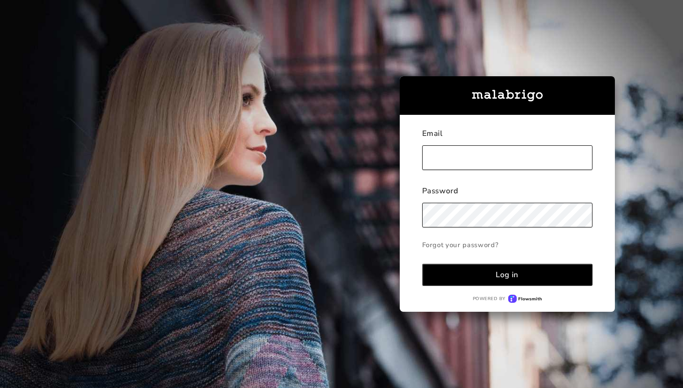
type input "[EMAIL_ADDRESS][DOMAIN_NAME]"
click at [523, 280] on button "Log in" at bounding box center [507, 274] width 170 height 22
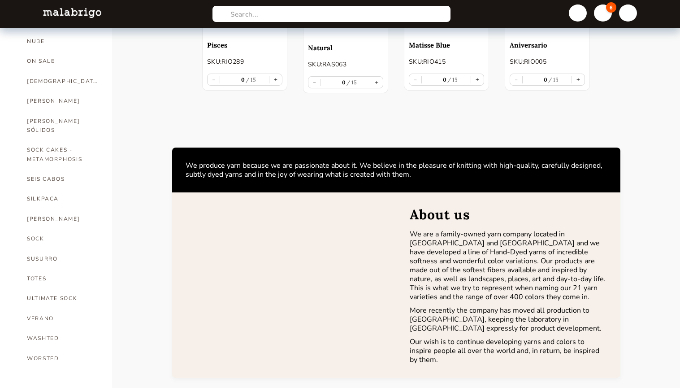
scroll to position [527, 0]
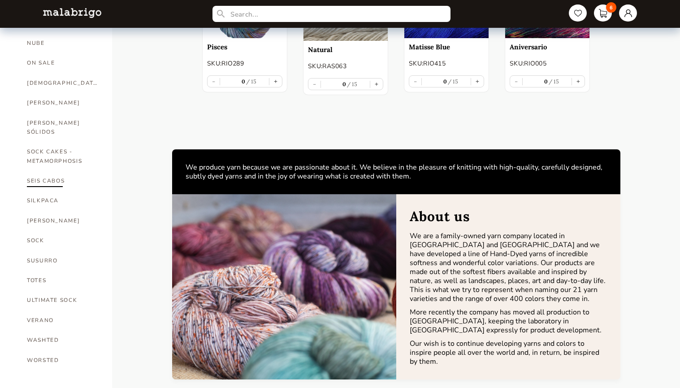
click at [44, 171] on link "SEIS CABOS" at bounding box center [63, 181] width 72 height 20
select select "INDEX"
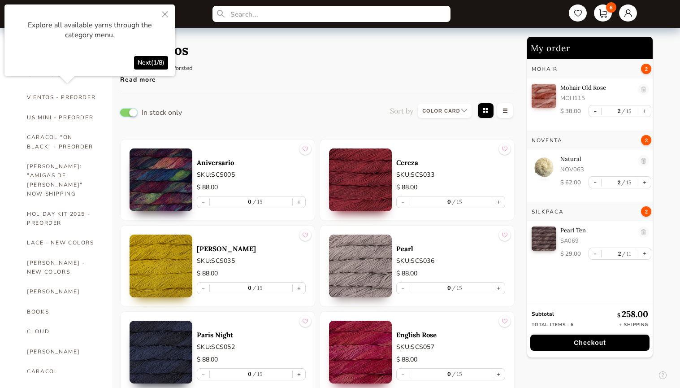
drag, startPoint x: 129, startPoint y: 109, endPoint x: 121, endPoint y: 112, distance: 8.7
click at [129, 110] on button "button" at bounding box center [128, 112] width 17 height 8
click at [252, 85] on div "Seis Cabos Yarn Weight: Light Worsted Yardage: 220 yards / 200 meters Skein wei…" at bounding box center [317, 65] width 394 height 56
click at [165, 13] on icon "Close" at bounding box center [165, 14] width 6 height 6
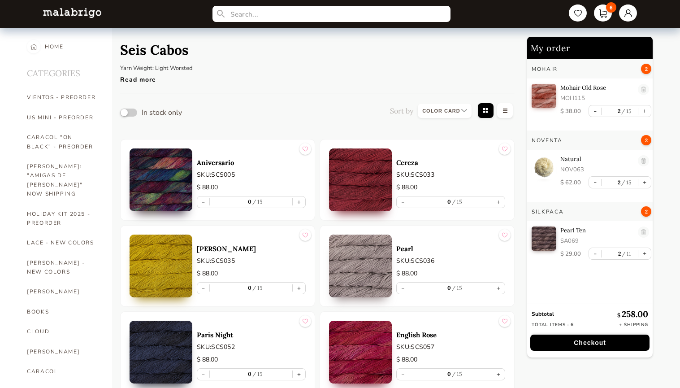
click at [325, 82] on div "Seis Cabos Yarn Weight: Light Worsted Yardage: 220 yards / 200 meters Skein wei…" at bounding box center [317, 65] width 394 height 56
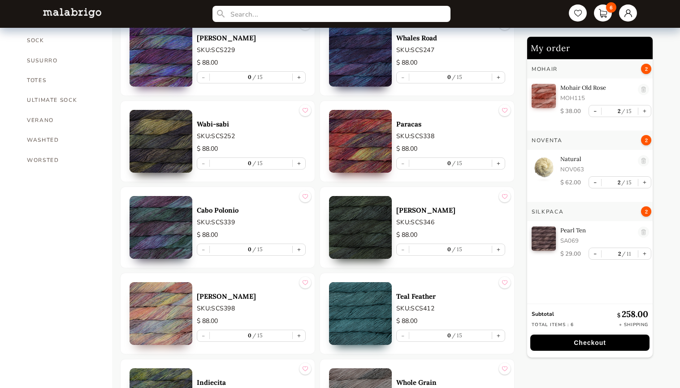
scroll to position [229, 0]
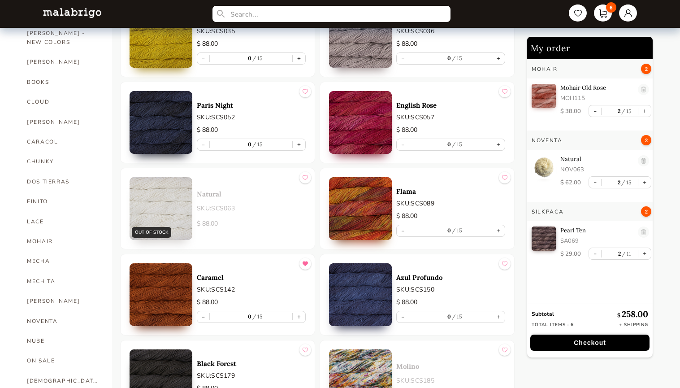
click at [220, 224] on p "$ 88.00" at bounding box center [251, 224] width 109 height 10
click at [630, 14] on link at bounding box center [628, 13] width 20 height 19
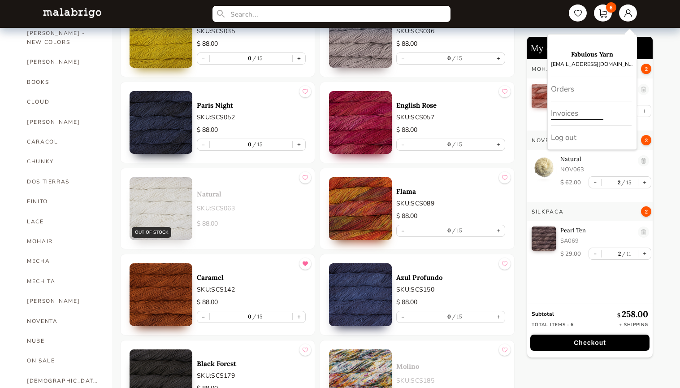
click at [596, 109] on div "Invoices" at bounding box center [591, 113] width 81 height 24
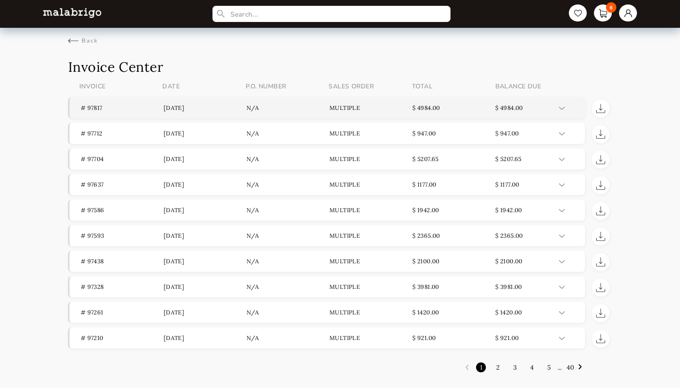
click at [211, 104] on p "[DATE]" at bounding box center [205, 108] width 83 height 8
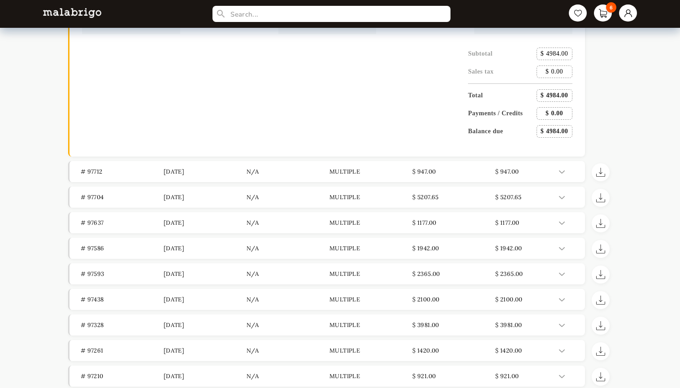
scroll to position [1846, 0]
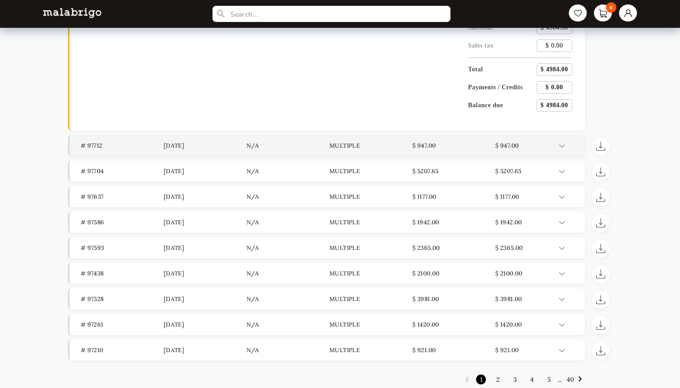
click at [223, 145] on p "[DATE]" at bounding box center [205, 146] width 83 height 8
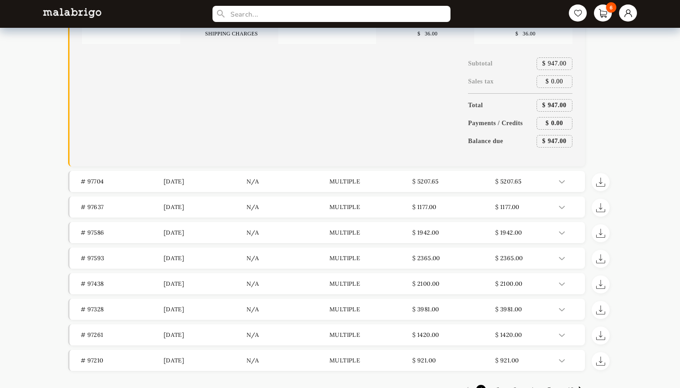
scroll to position [2373, 0]
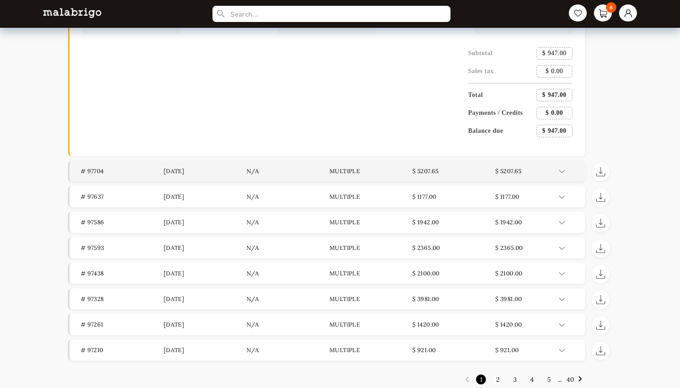
click at [205, 168] on p "[DATE]" at bounding box center [205, 171] width 83 height 8
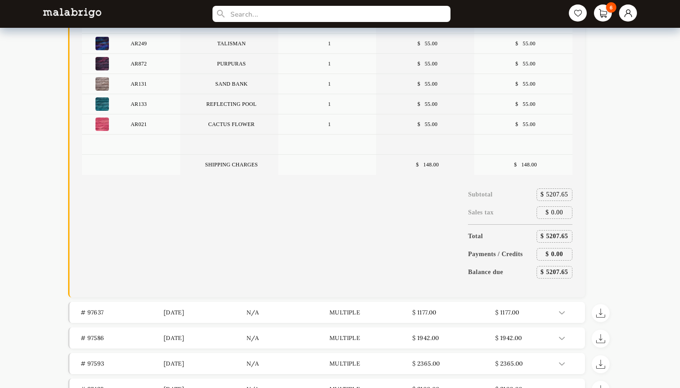
scroll to position [4232, 0]
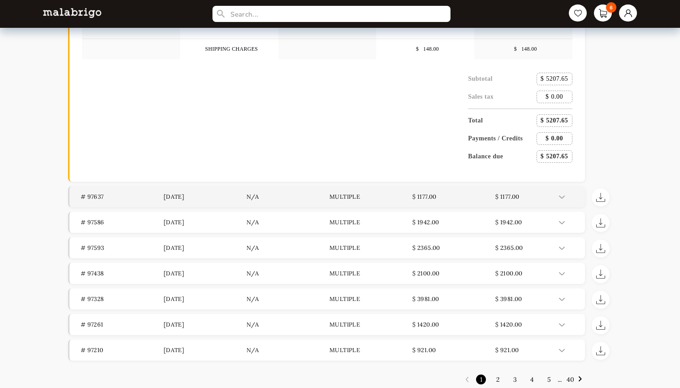
click at [199, 191] on header "# 97637 [DATE] n/a Multiple $ 1177.00 $ 1177.00" at bounding box center [327, 196] width 516 height 21
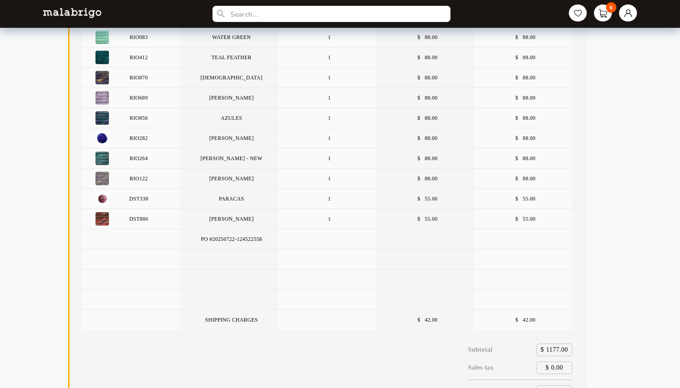
scroll to position [4840, 0]
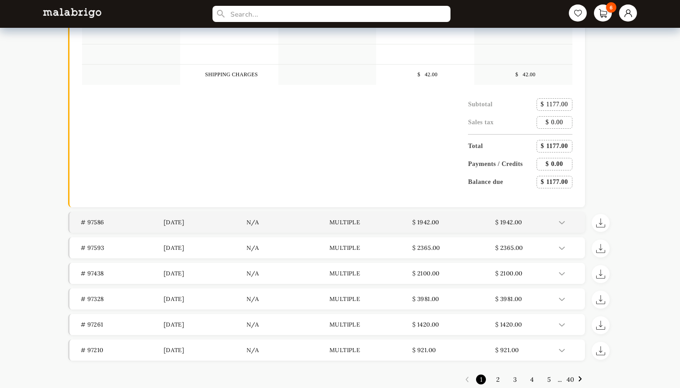
click at [206, 212] on header "# 97586 [DATE] n/a Multiple $ 1942.00 $ 1942.00" at bounding box center [327, 221] width 516 height 21
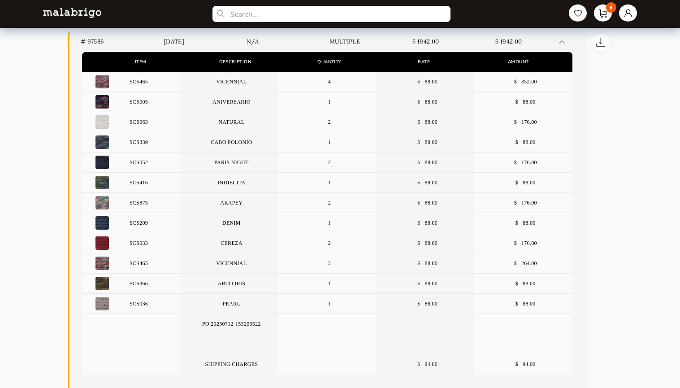
scroll to position [4996, 0]
